Goal: Task Accomplishment & Management: Use online tool/utility

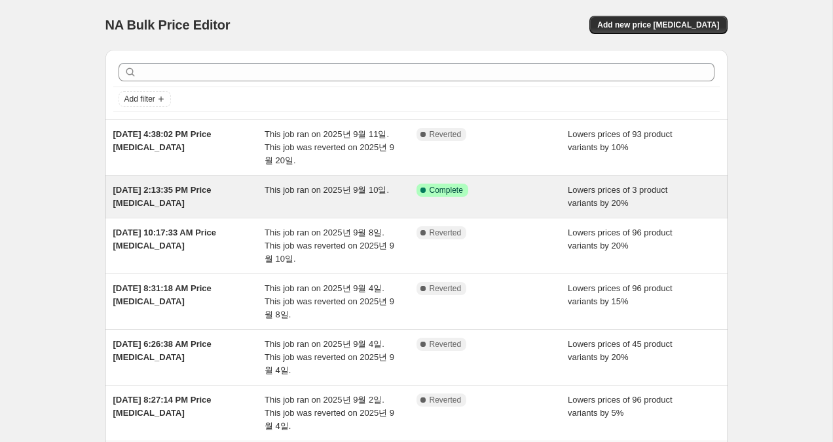
click at [347, 203] on div "This job ran on 2025년 9월 10일." at bounding box center [341, 196] width 152 height 26
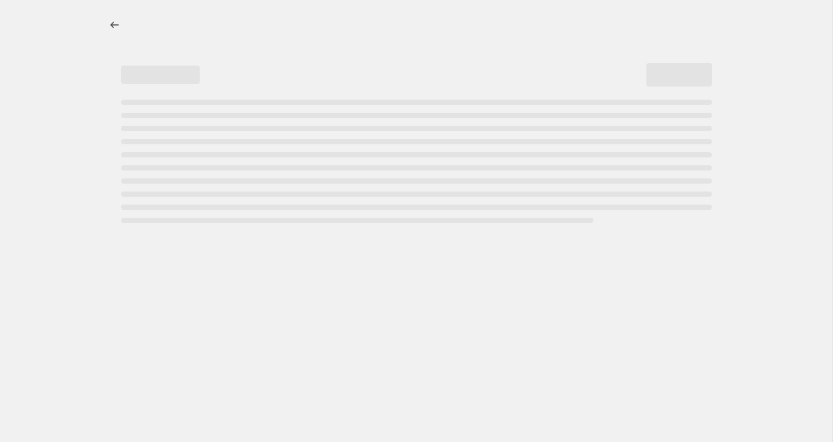
select select "percentage"
select select "collection"
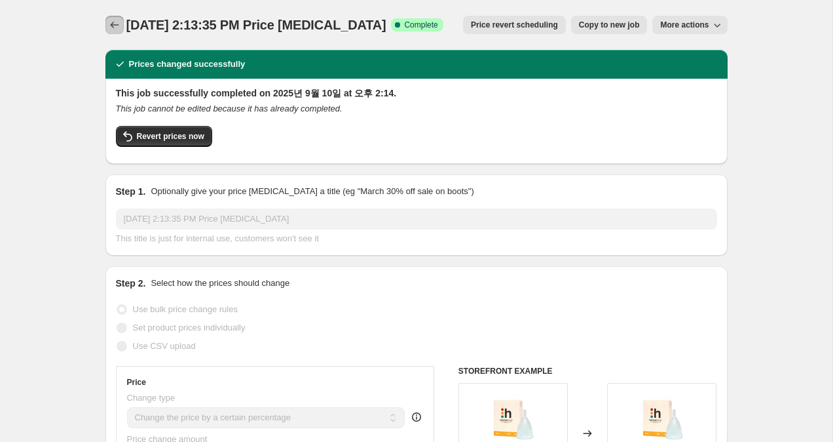
click at [113, 24] on icon "Price change jobs" at bounding box center [114, 24] width 13 height 13
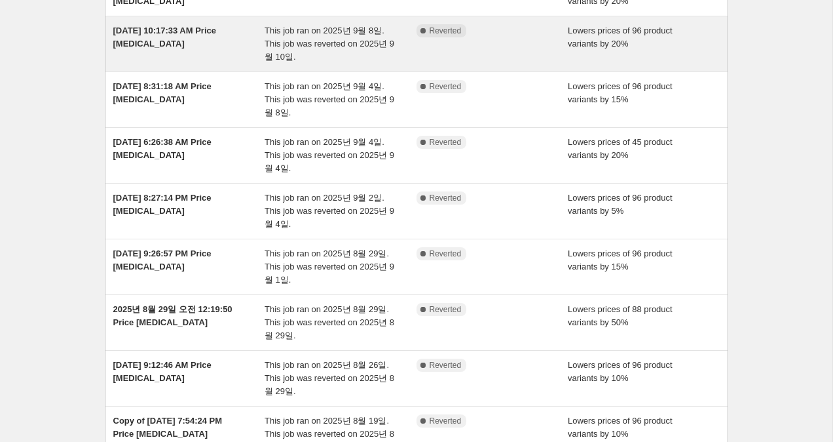
scroll to position [351, 0]
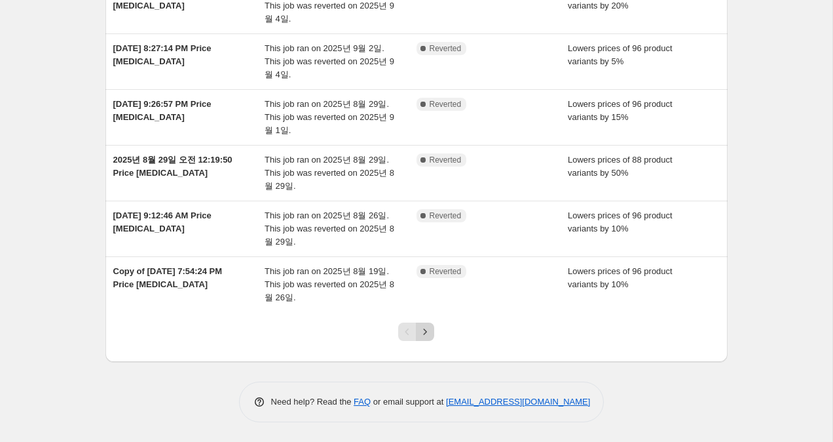
click at [425, 332] on icon "Next" at bounding box center [425, 331] width 13 height 13
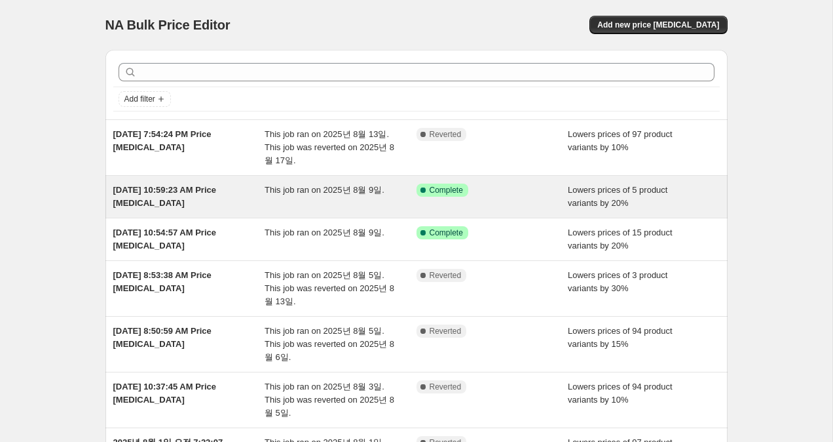
click at [302, 191] on span "This job ran on 2025년 8월 9일." at bounding box center [325, 190] width 120 height 10
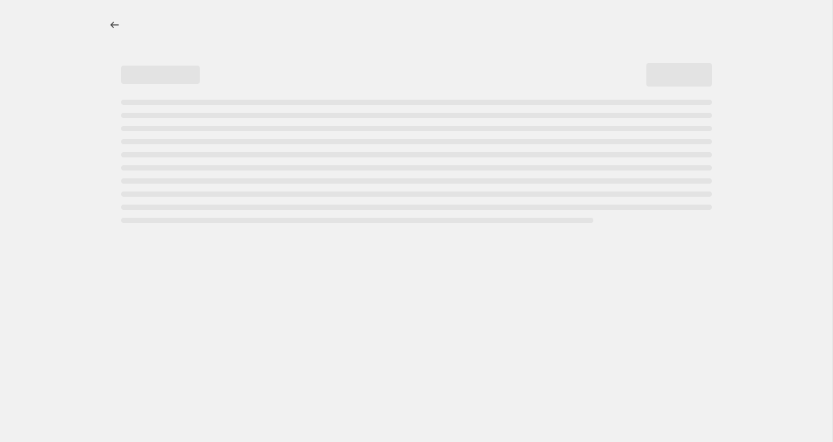
select select "percentage"
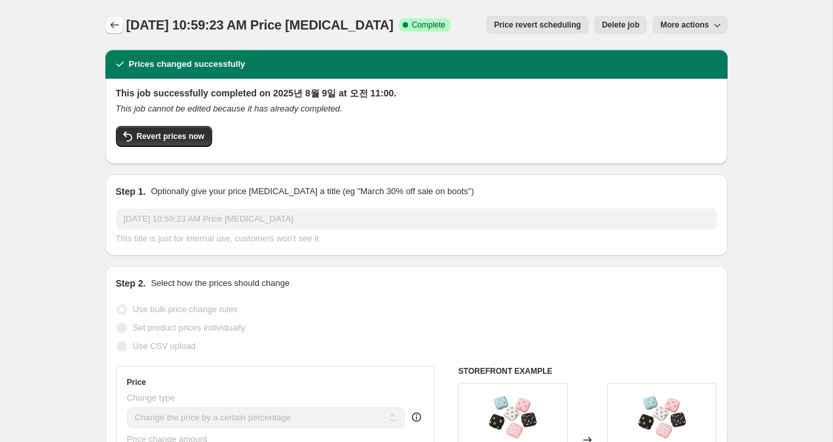
click at [115, 28] on icon "Price change jobs" at bounding box center [114, 24] width 13 height 13
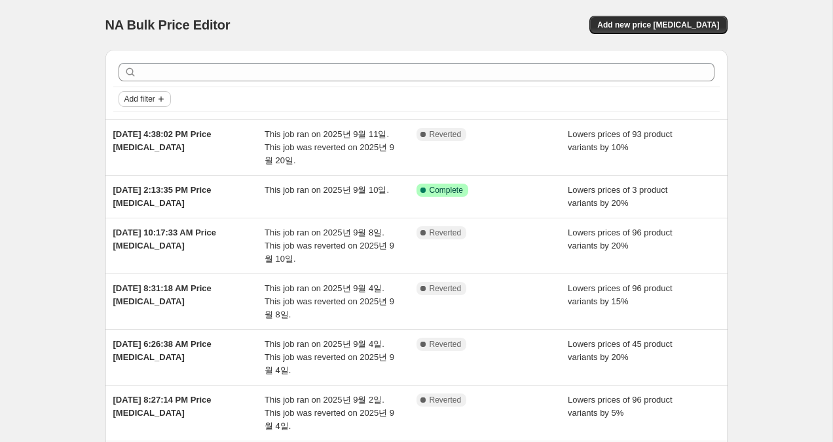
click at [164, 99] on icon "Add filter" at bounding box center [161, 98] width 5 height 5
click at [159, 124] on span "Job status" at bounding box center [144, 125] width 39 height 10
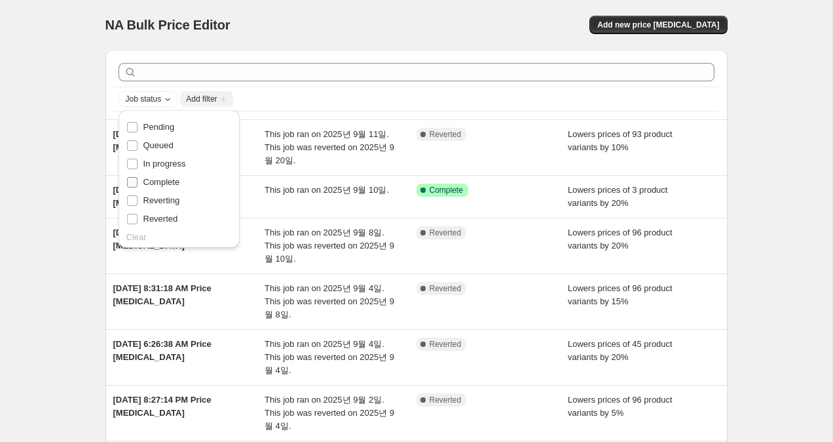
click at [172, 181] on span "Complete" at bounding box center [161, 182] width 37 height 10
click at [138, 181] on input "Complete" at bounding box center [132, 182] width 10 height 10
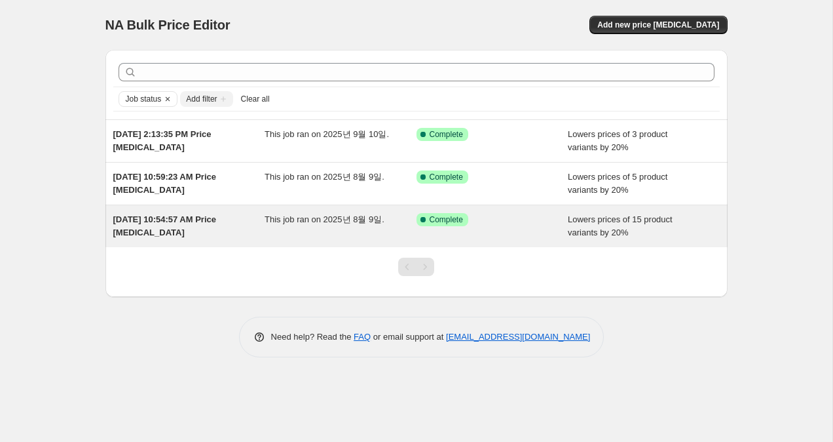
click at [228, 231] on div "Aug 9, 2025, 10:54:57 AM Price change job" at bounding box center [189, 226] width 152 height 26
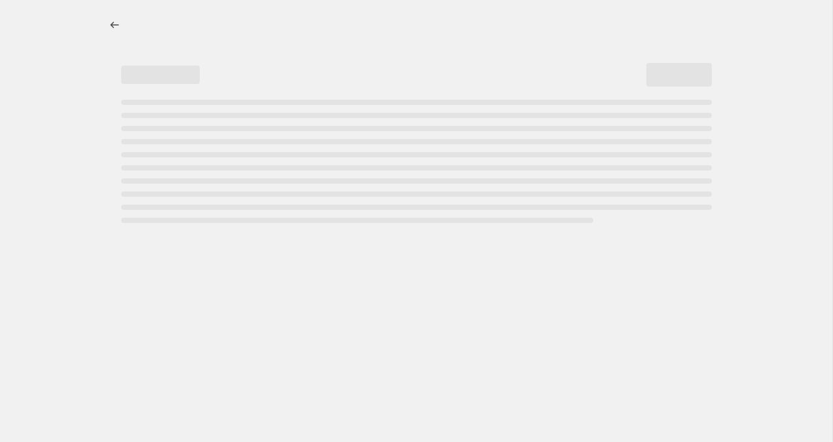
select select "percentage"
select select "collection"
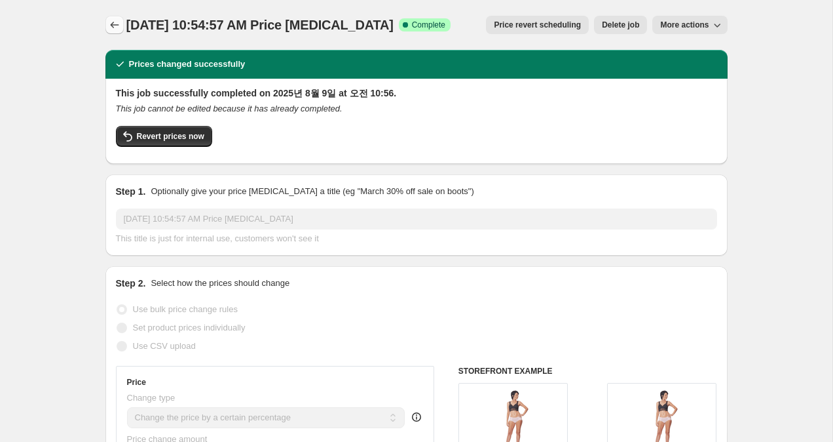
click at [115, 29] on icon "Price change jobs" at bounding box center [114, 24] width 13 height 13
